Goal: Check status

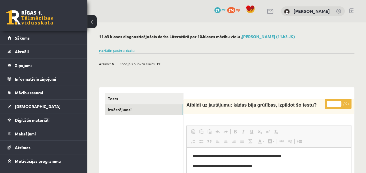
scroll to position [21, 0]
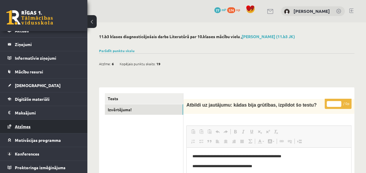
click at [28, 124] on span "Atzīmes" at bounding box center [23, 126] width 16 height 5
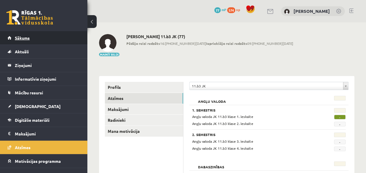
click at [14, 34] on link "Sākums" at bounding box center [44, 37] width 73 height 13
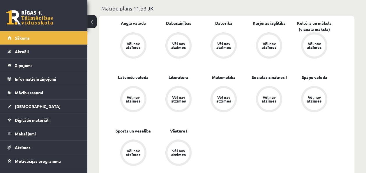
scroll to position [176, 0]
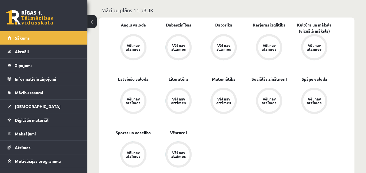
drag, startPoint x: 358, startPoint y: 39, endPoint x: 359, endPoint y: 44, distance: 5.0
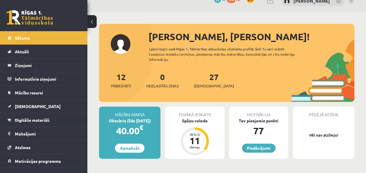
scroll to position [0, 0]
